Goal: Browse casually

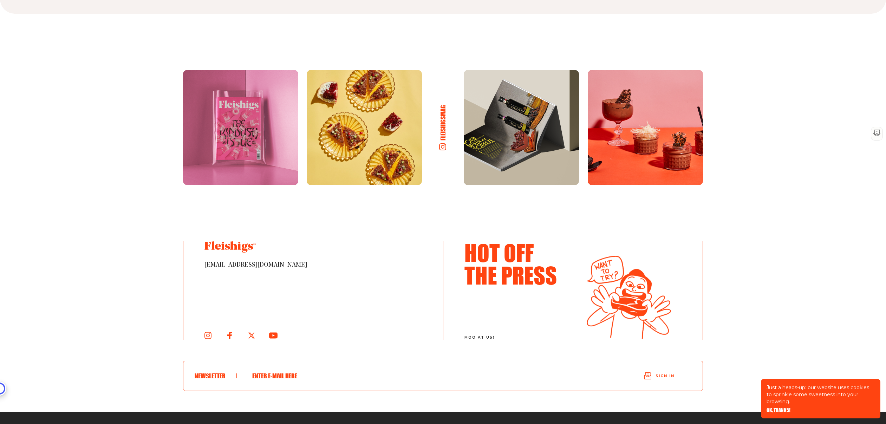
scroll to position [3849, 0]
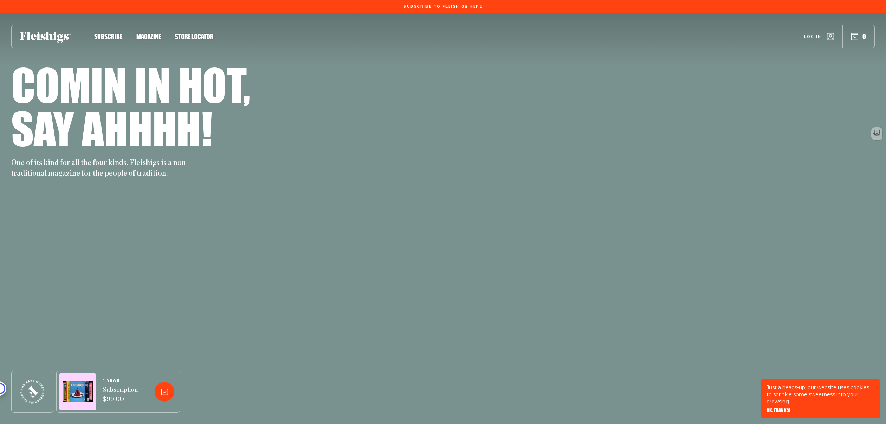
scroll to position [3849, 0]
